Goal: Information Seeking & Learning: Compare options

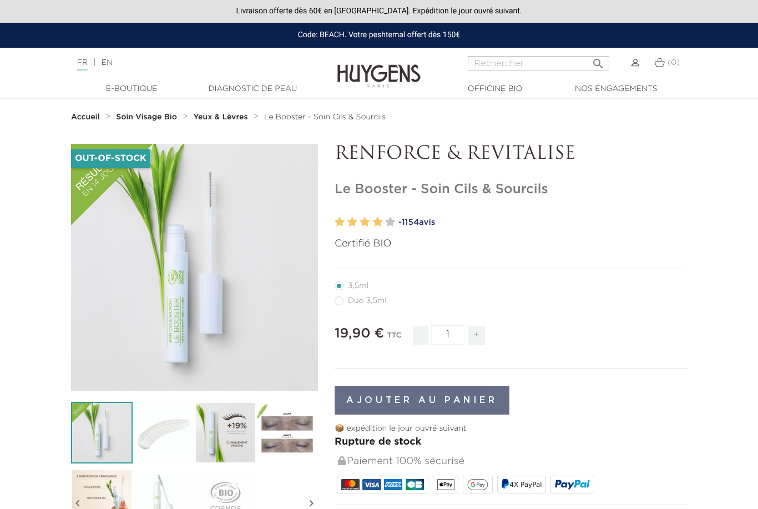
click at [383, 300] on label64"] "Duo 3,5ml" at bounding box center [367, 300] width 65 height 9
radio input "true"
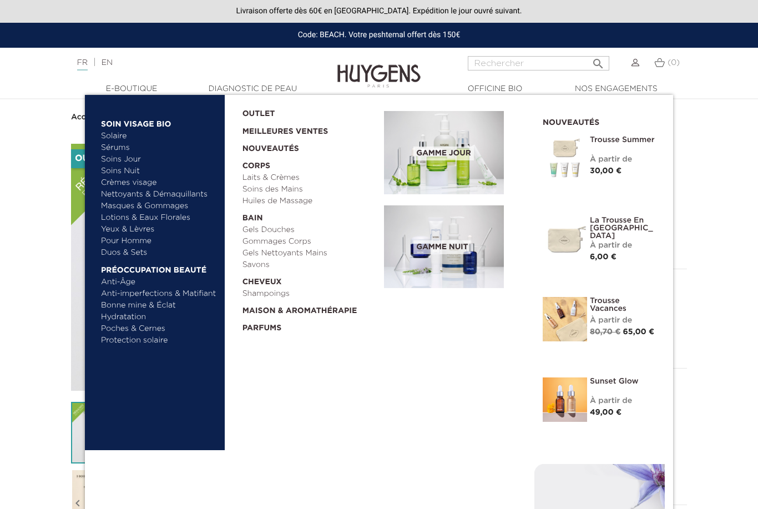
click at [145, 179] on link "Crèmes visage" at bounding box center [159, 183] width 116 height 12
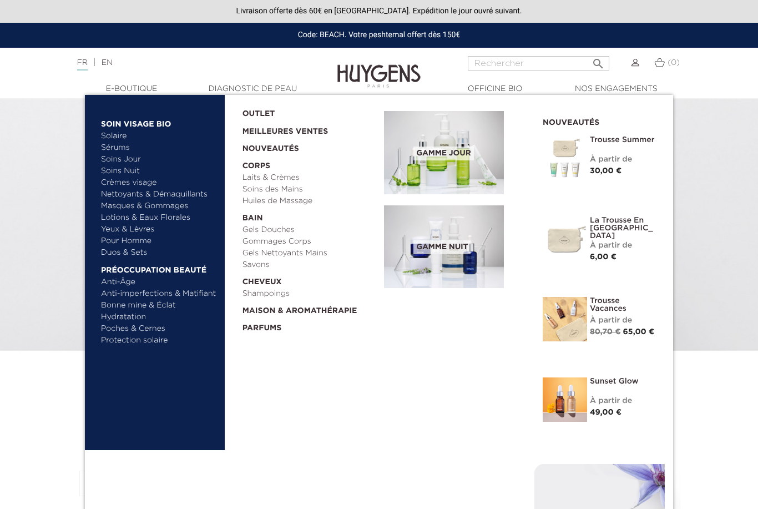
click at [163, 201] on link "Masques & Gommages" at bounding box center [159, 206] width 116 height 12
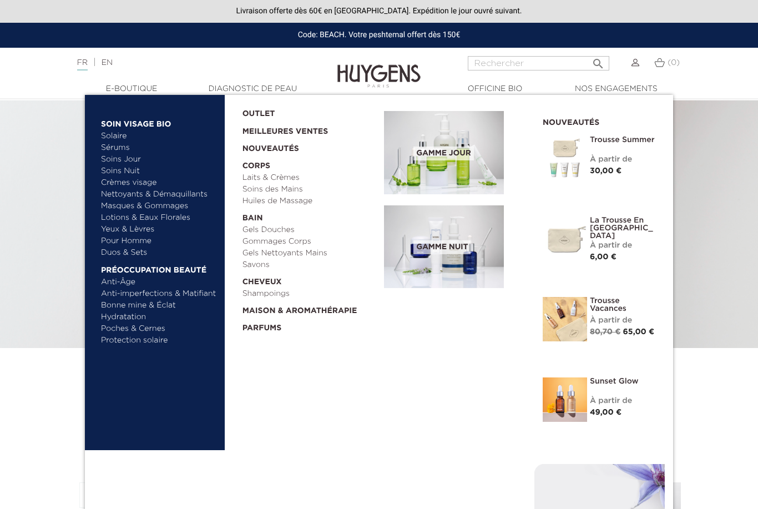
scroll to position [1, 0]
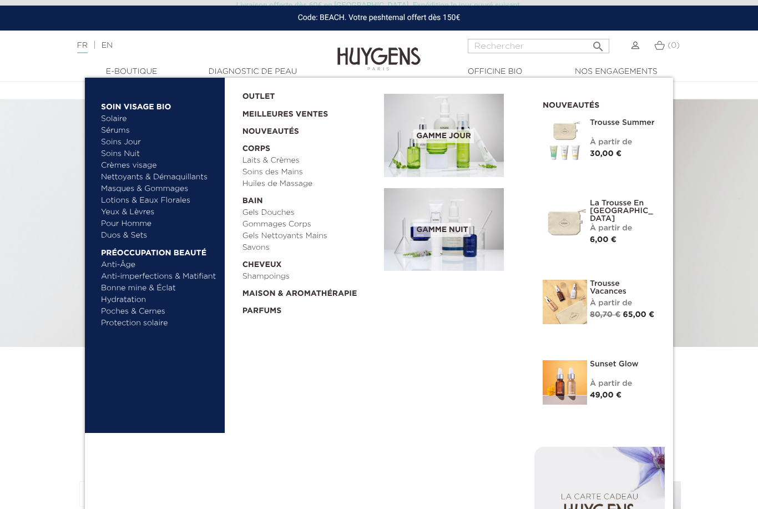
click at [191, 173] on link "Nettoyants & Démaquillants" at bounding box center [159, 177] width 116 height 12
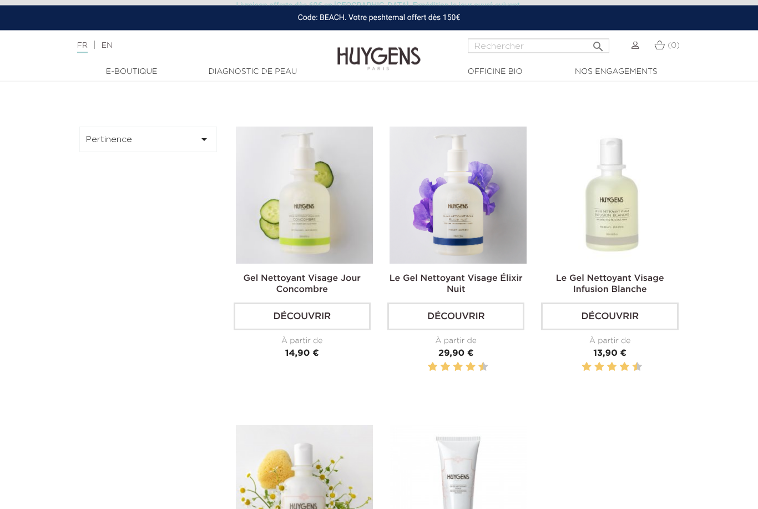
scroll to position [377, 0]
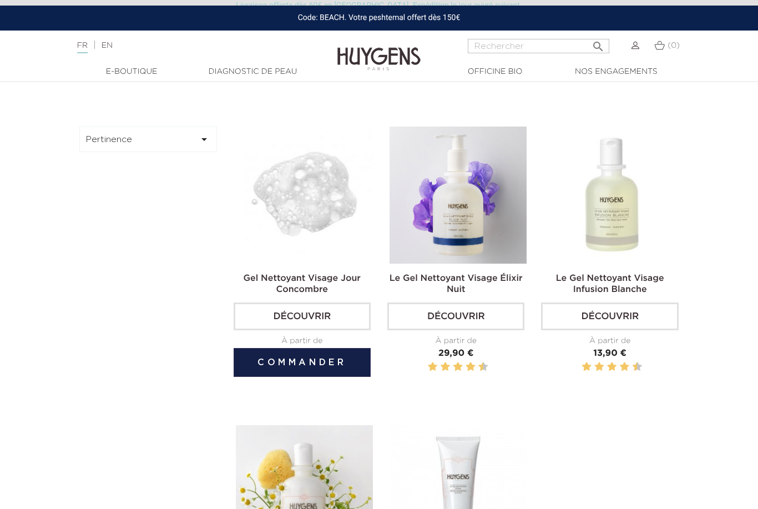
click at [321, 264] on img at bounding box center [304, 195] width 137 height 137
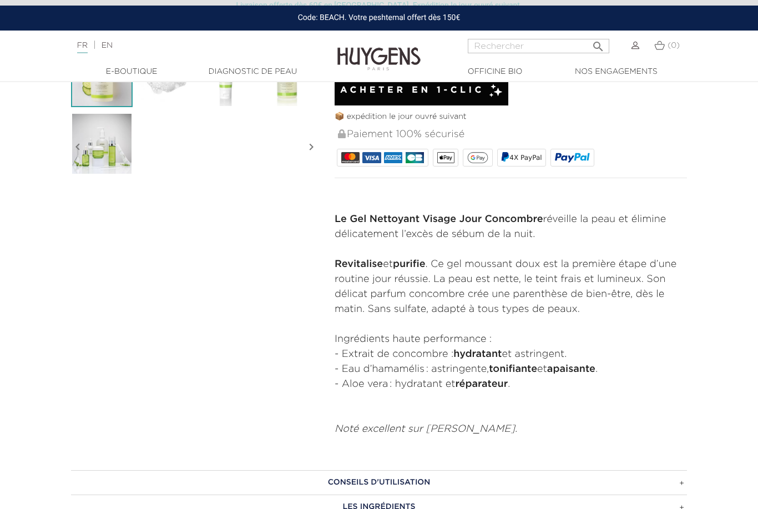
scroll to position [355, 0]
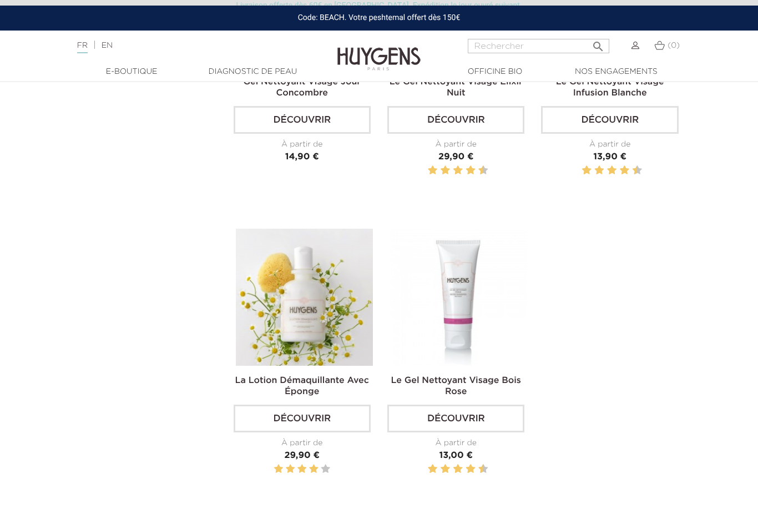
scroll to position [575, 0]
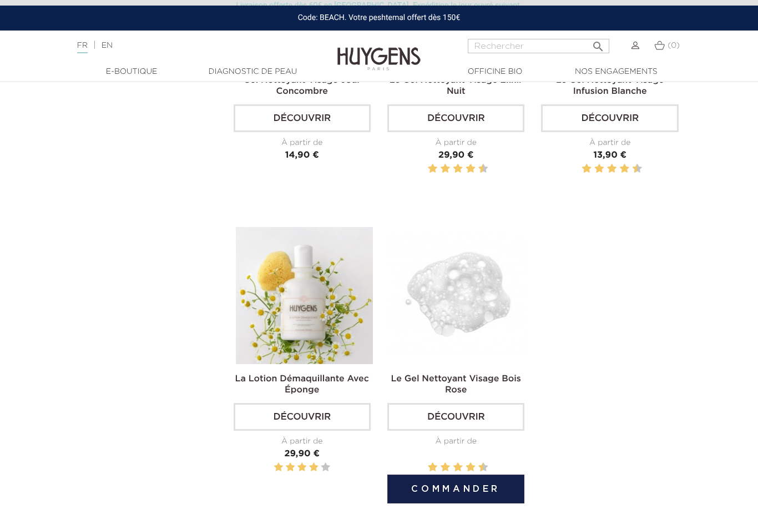
click at [483, 395] on link "Le Gel Nettoyant Visage Bois Rose" at bounding box center [456, 385] width 130 height 20
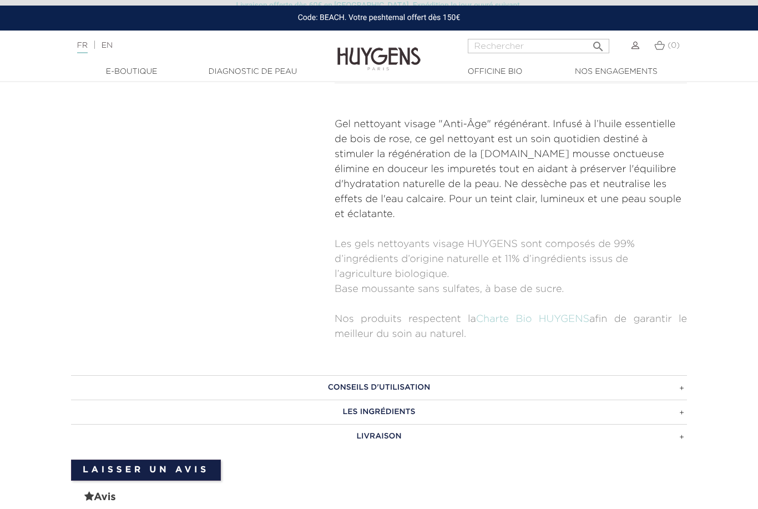
scroll to position [445, 0]
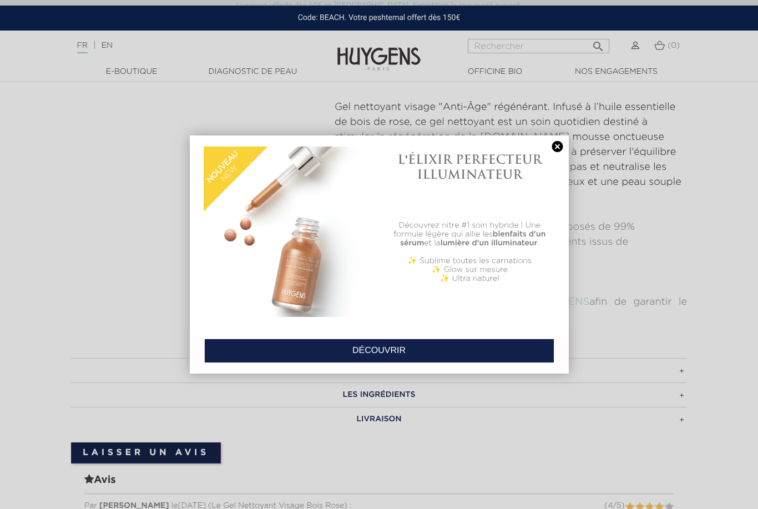
click at [696, 210] on div at bounding box center [379, 254] width 758 height 509
click at [562, 150] on link at bounding box center [558, 147] width 16 height 12
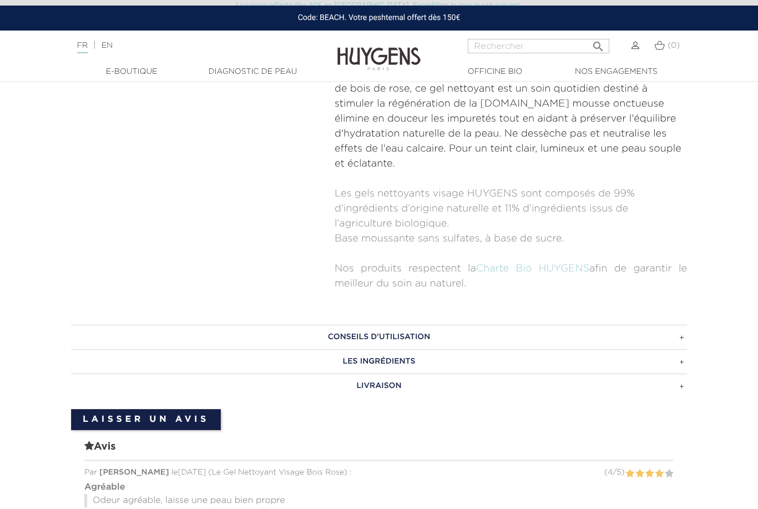
scroll to position [481, 0]
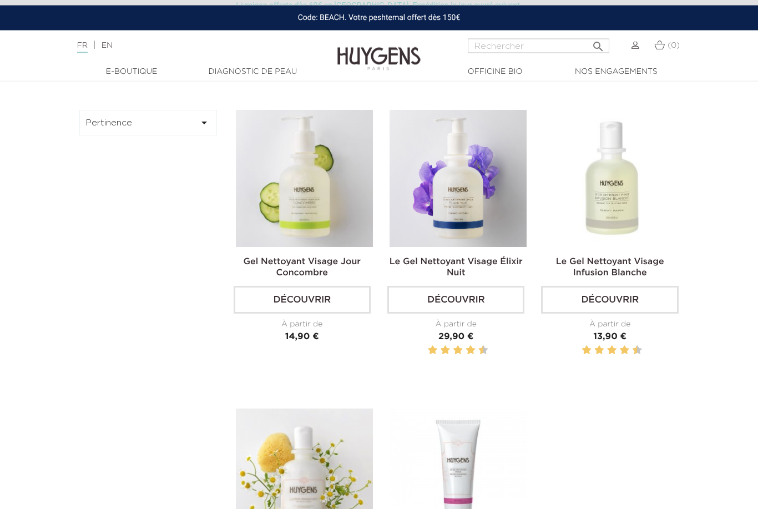
scroll to position [394, 0]
click at [473, 408] on div "Gel Nettoyant Visage Jour Concombre Découvrir À partir de Prix 14,90 € Prix" at bounding box center [456, 409] width 462 height 598
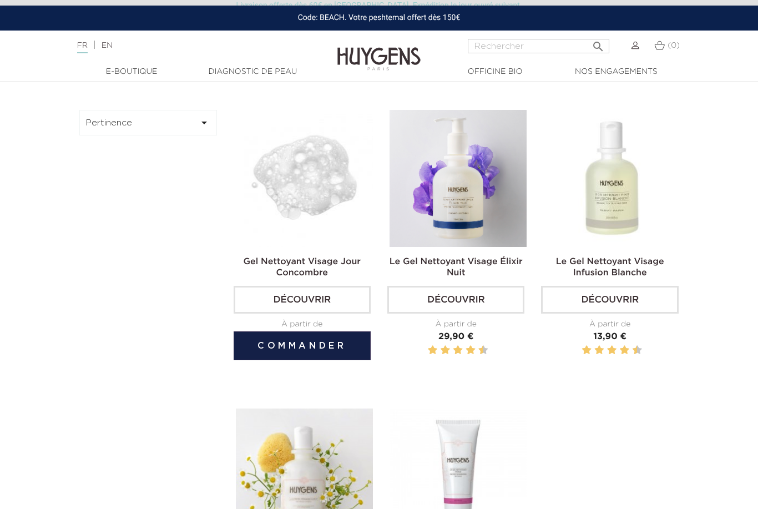
scroll to position [393, 0]
